Goal: Task Accomplishment & Management: Use online tool/utility

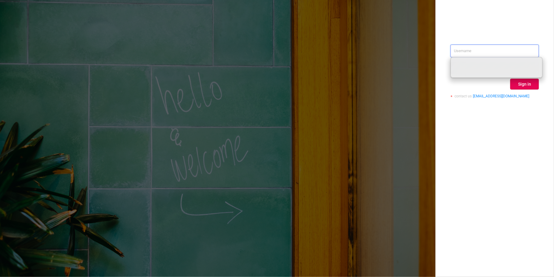
paste input "[PERSON_NAME][EMAIL_ADDRESS][DOMAIN_NAME]"
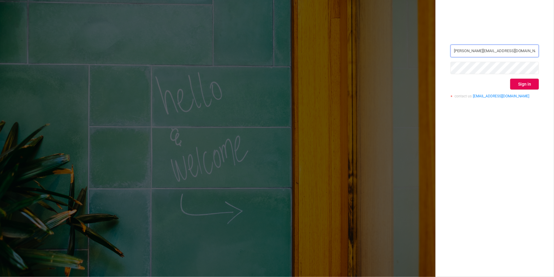
type input "[PERSON_NAME][EMAIL_ADDRESS][DOMAIN_NAME]"
click at [524, 83] on button "Sign in" at bounding box center [524, 84] width 29 height 11
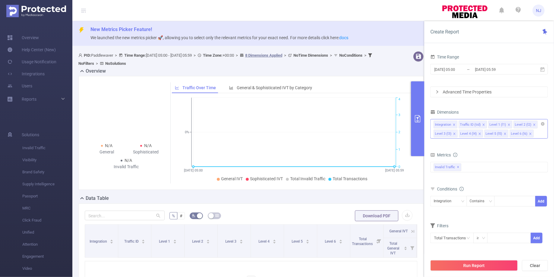
click at [454, 134] on icon "icon: close" at bounding box center [454, 133] width 3 height 3
click at [453, 133] on icon "icon: close" at bounding box center [454, 133] width 3 height 3
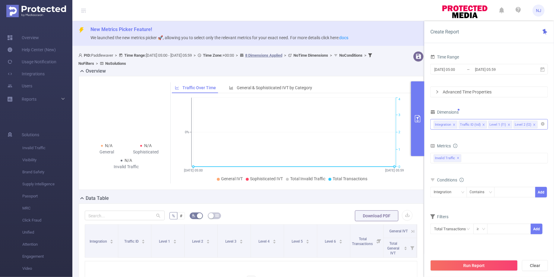
click at [482, 123] on icon "icon: close" at bounding box center [483, 124] width 3 height 3
click at [476, 123] on li "Level 1 (l1)" at bounding box center [470, 125] width 24 height 8
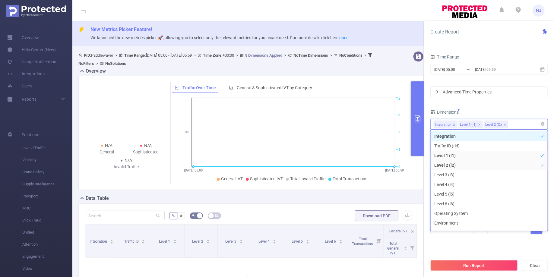
click at [478, 123] on icon "icon: close" at bounding box center [479, 124] width 3 height 3
click at [454, 68] on input "[DATE] 05:00" at bounding box center [457, 69] width 49 height 8
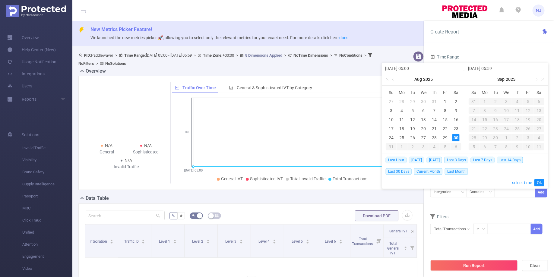
click at [409, 68] on input "[DATE] 05:00" at bounding box center [423, 68] width 77 height 7
type input "[DATE] 0:00"
type input "[DATE] 01:00"
type input "[DATE] 0:00"
type input "[DATE] 00:00"
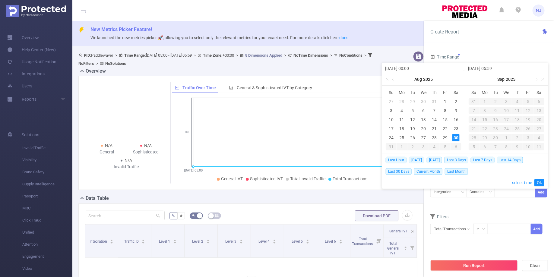
type input "[DATE] 00:00"
click at [495, 68] on input "[DATE] 05:59" at bounding box center [506, 68] width 77 height 7
click at [537, 182] on link "Ok" at bounding box center [539, 182] width 10 height 7
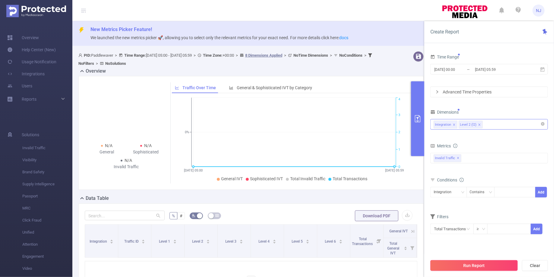
click at [481, 266] on button "Run Report" at bounding box center [473, 265] width 87 height 11
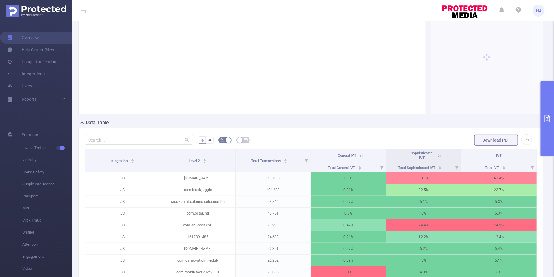
scroll to position [74, 0]
